Goal: Task Accomplishment & Management: Complete application form

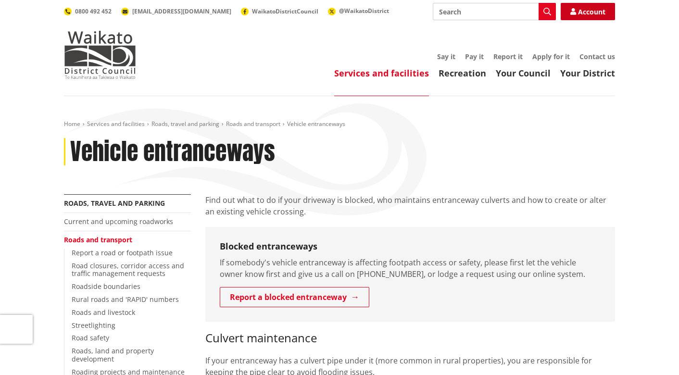
click at [603, 15] on link "Account" at bounding box center [588, 11] width 54 height 17
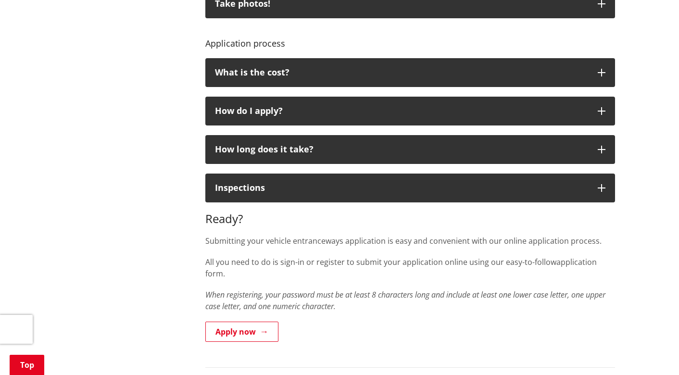
scroll to position [684, 0]
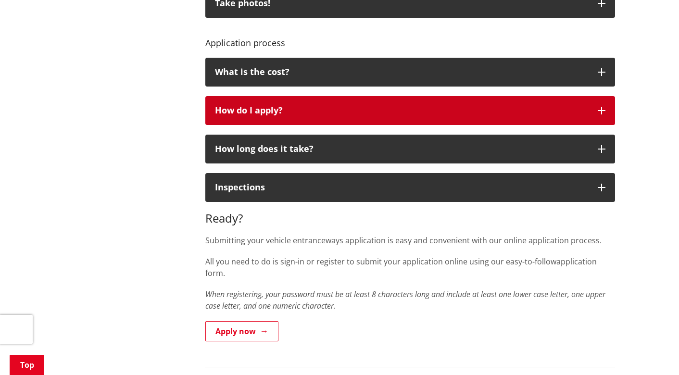
click at [251, 122] on button "How do I apply?" at bounding box center [410, 110] width 410 height 29
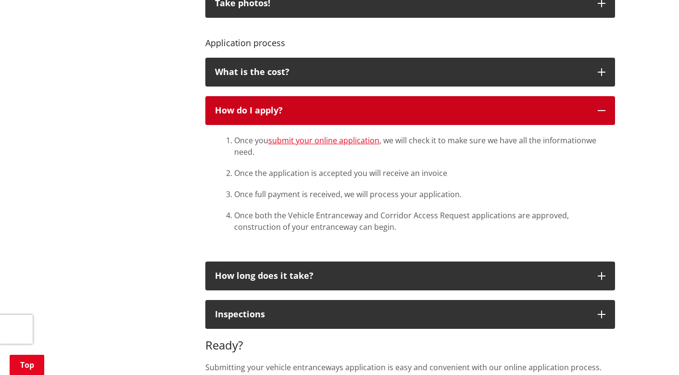
scroll to position [761, 0]
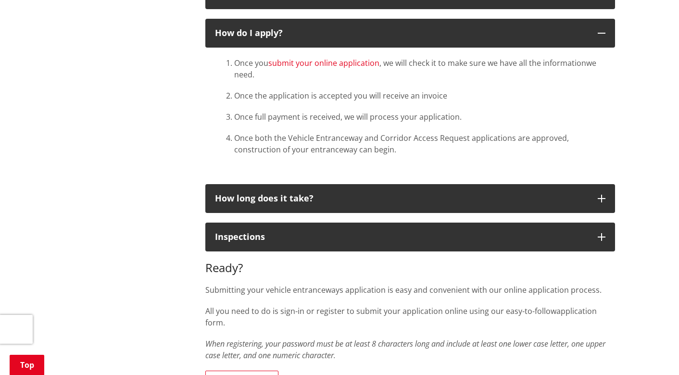
click at [298, 60] on link "submit your online application" at bounding box center [323, 63] width 111 height 11
